Goal: Information Seeking & Learning: Understand process/instructions

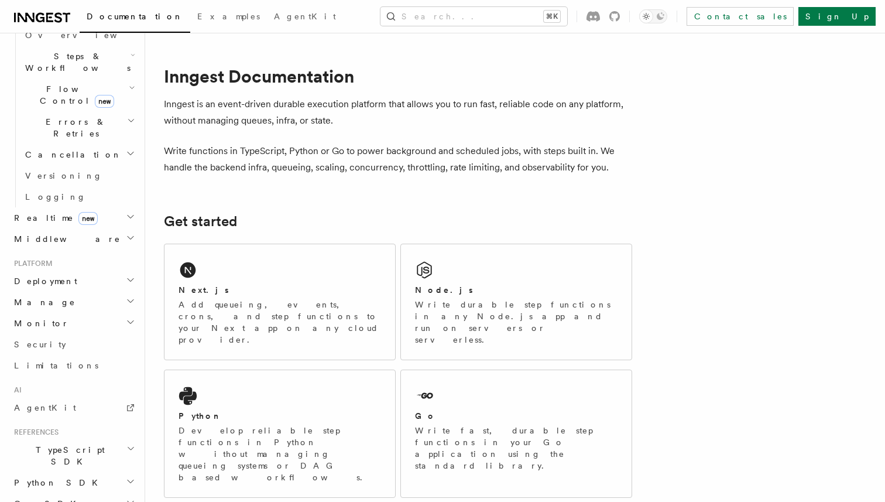
scroll to position [397, 0]
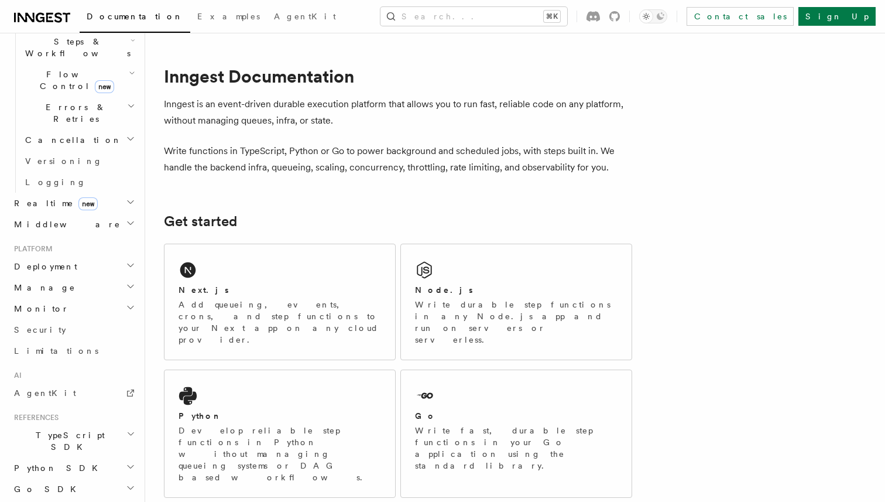
click at [112, 424] on h2 "TypeScript SDK" at bounding box center [73, 440] width 128 height 33
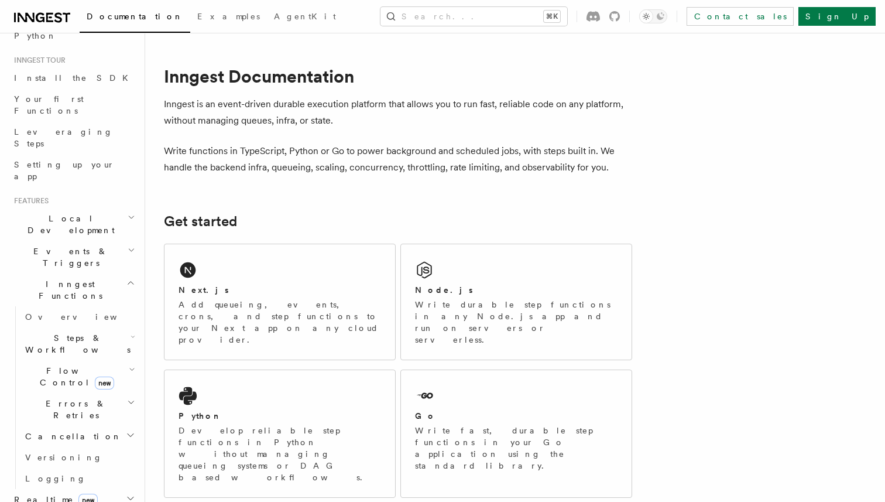
scroll to position [103, 0]
click at [99, 239] on h2 "Events & Triggers" at bounding box center [73, 255] width 128 height 33
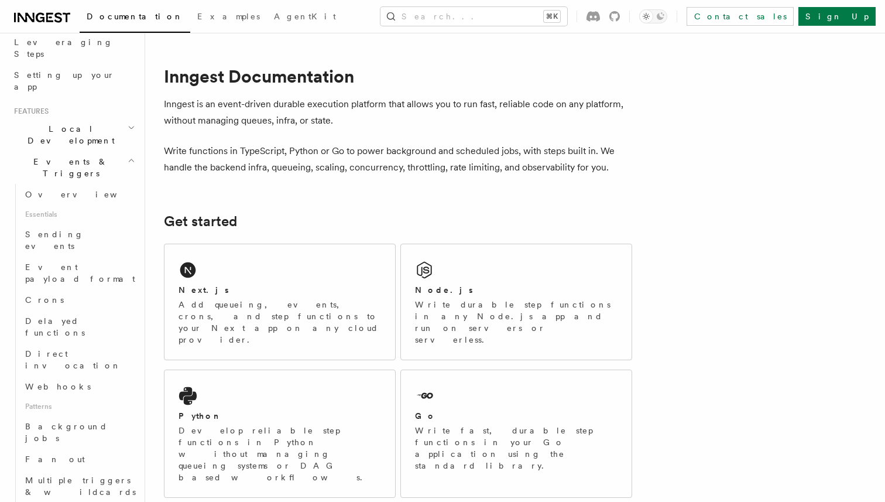
scroll to position [218, 0]
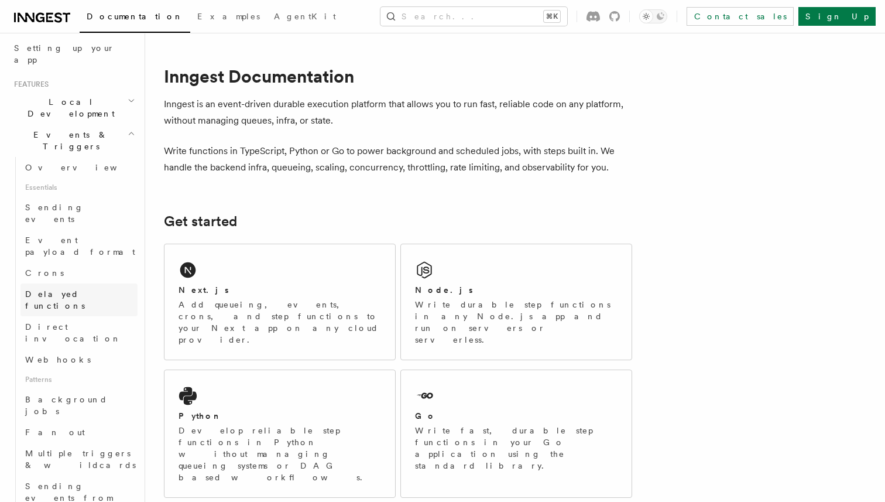
click at [92, 283] on link "Delayed functions" at bounding box center [78, 299] width 117 height 33
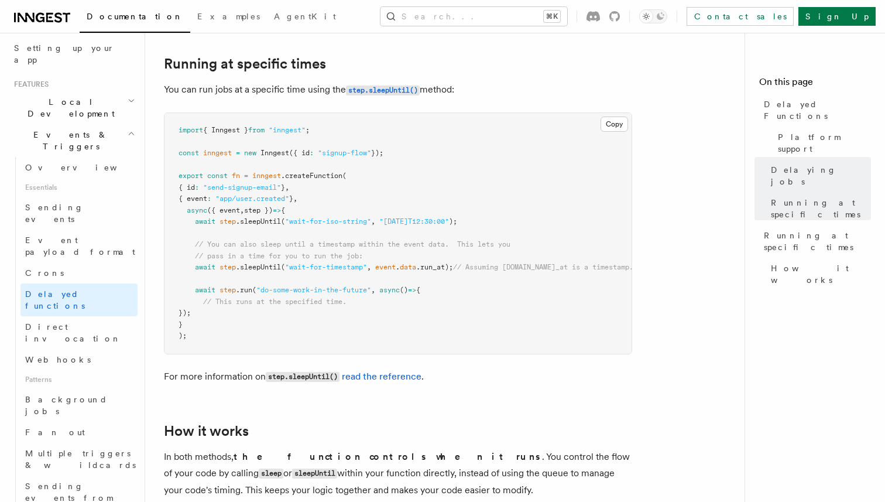
scroll to position [738, 0]
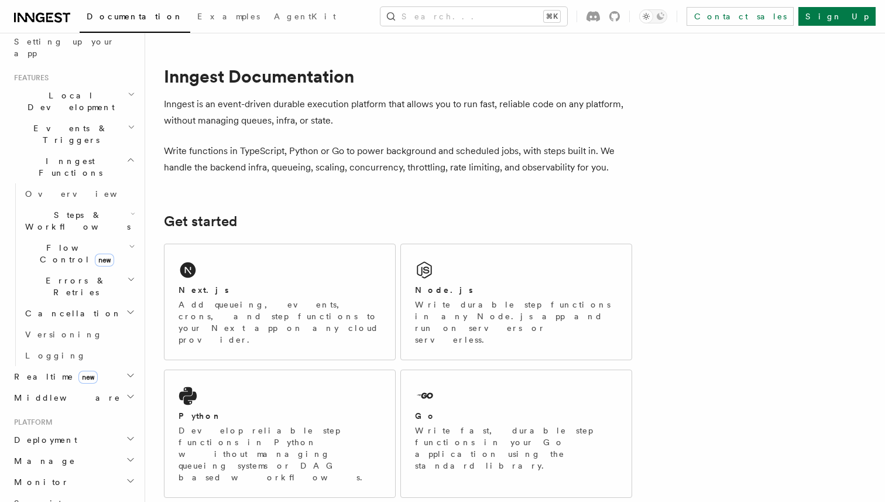
scroll to position [435, 0]
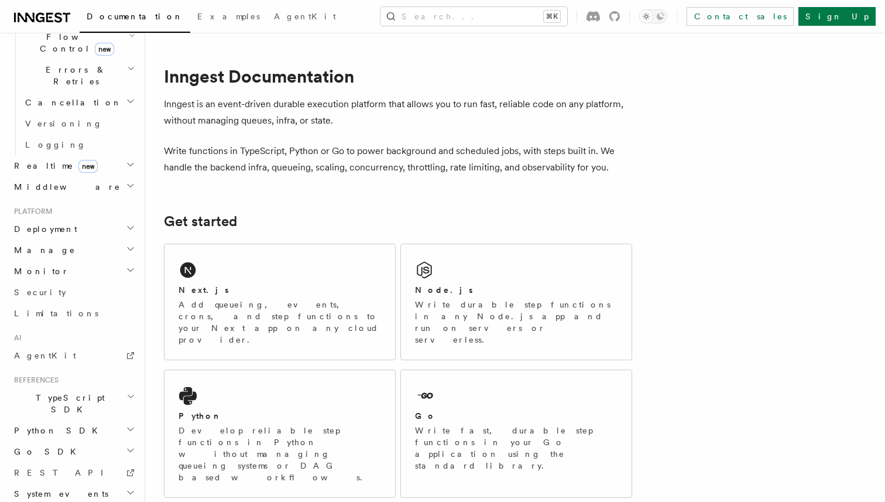
click at [69, 387] on h2 "TypeScript SDK" at bounding box center [73, 403] width 128 height 33
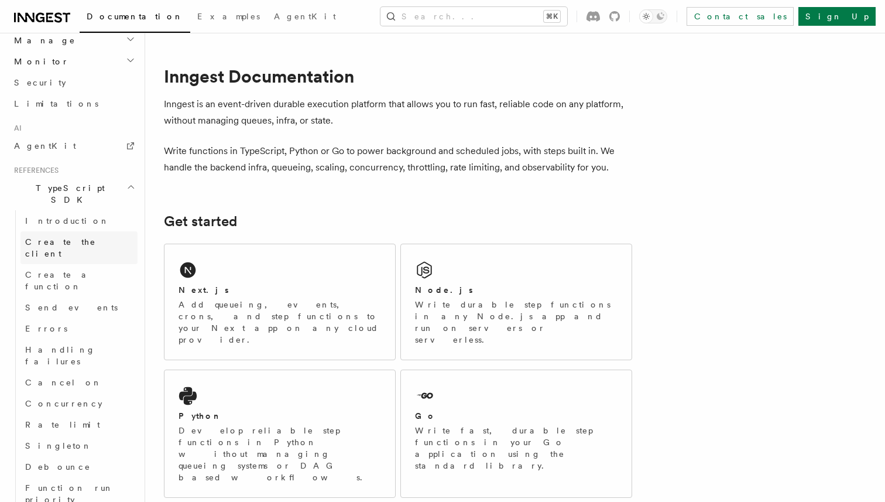
scroll to position [646, 0]
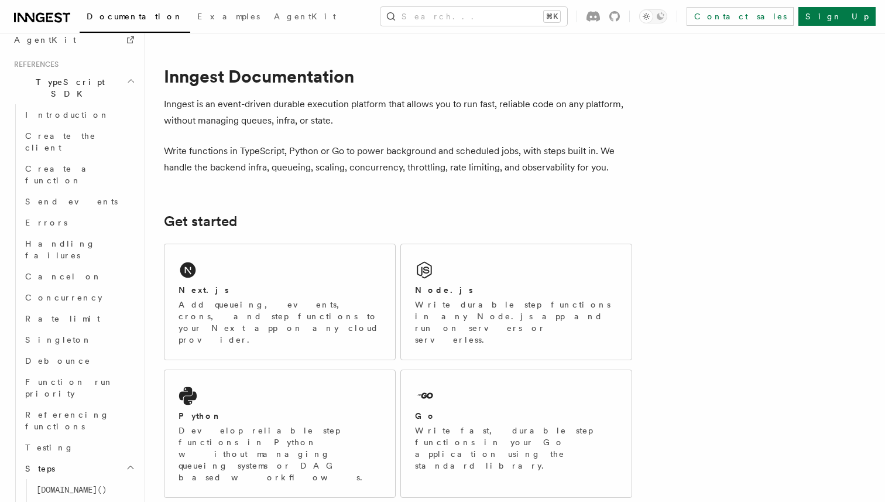
scroll to position [768, 0]
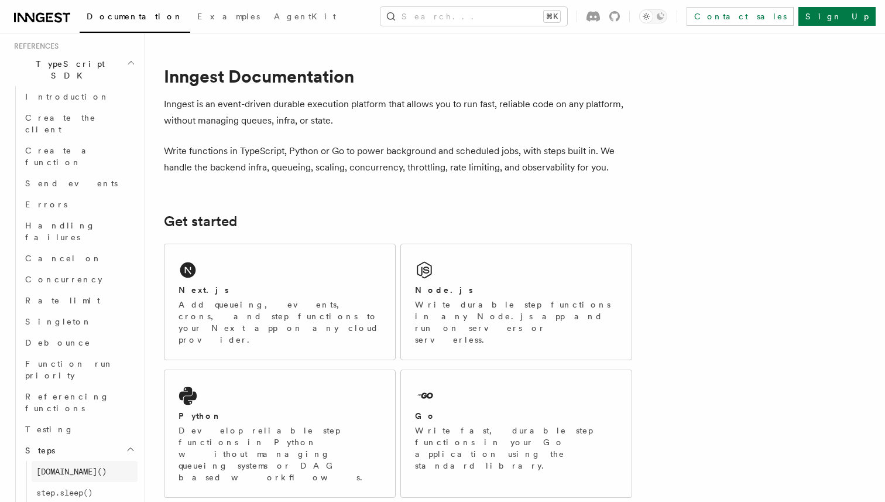
click at [83, 466] on span "step.run()" at bounding box center [71, 470] width 70 height 9
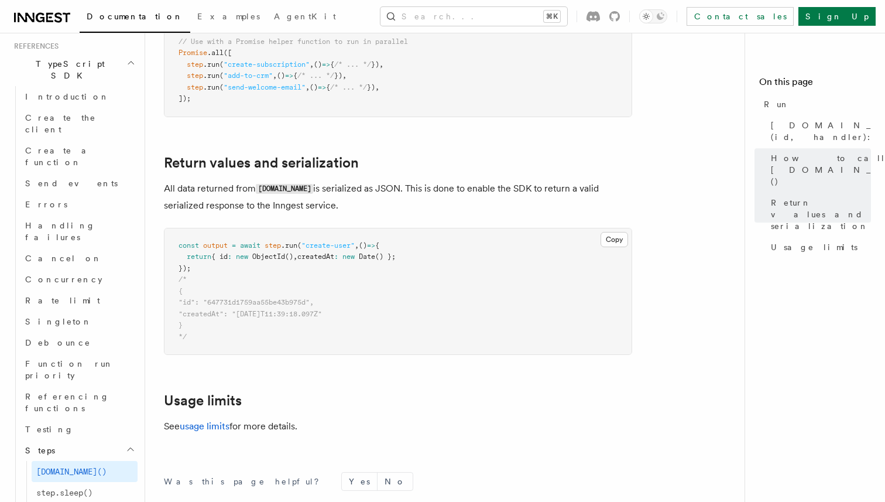
scroll to position [980, 0]
